Goal: Navigation & Orientation: Go to known website

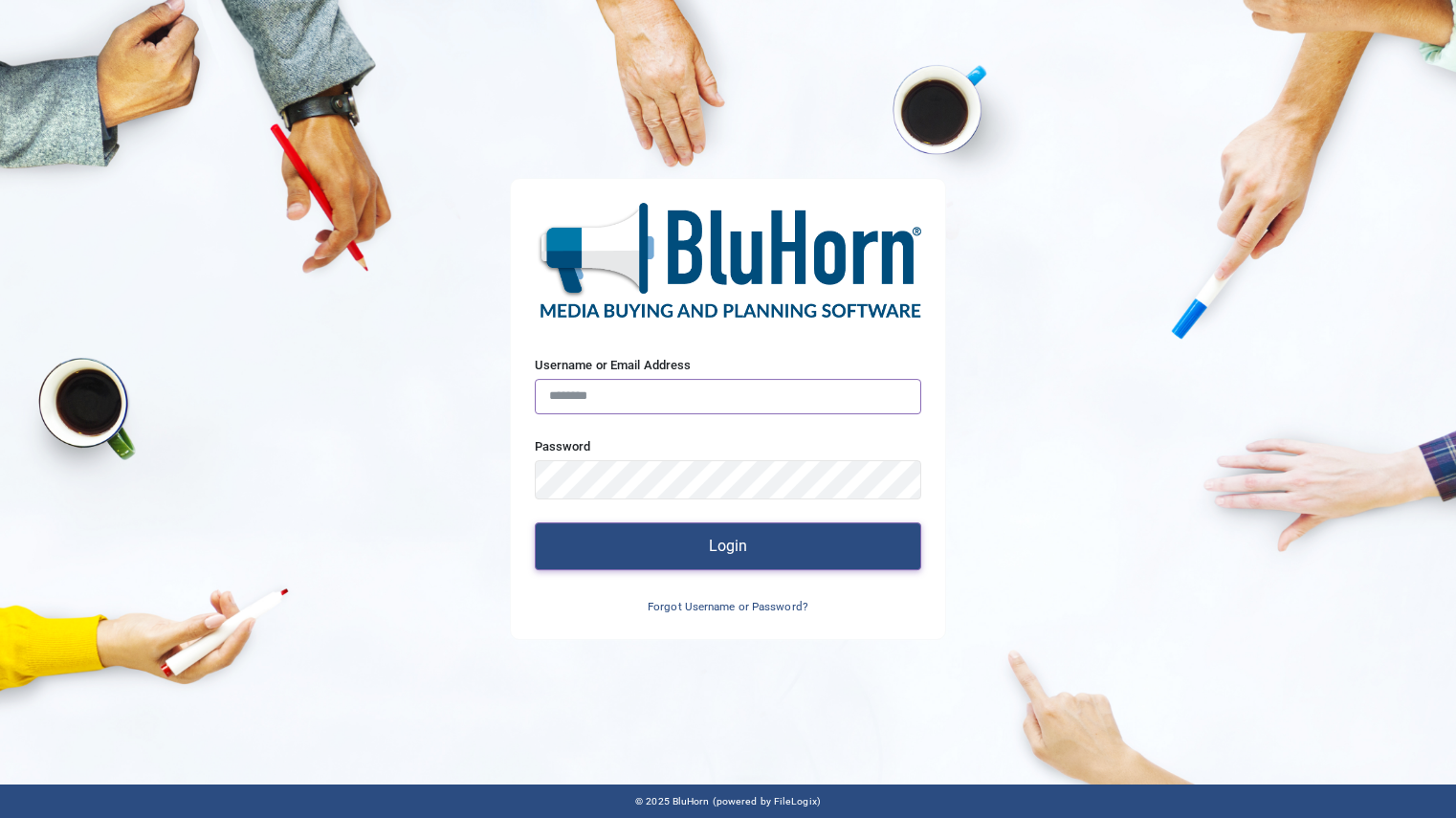
click at [663, 369] on div "Username or Email Address" at bounding box center [728, 384] width 387 height 59
click at [750, 267] on img at bounding box center [728, 260] width 387 height 114
